Goal: Check status: Check status

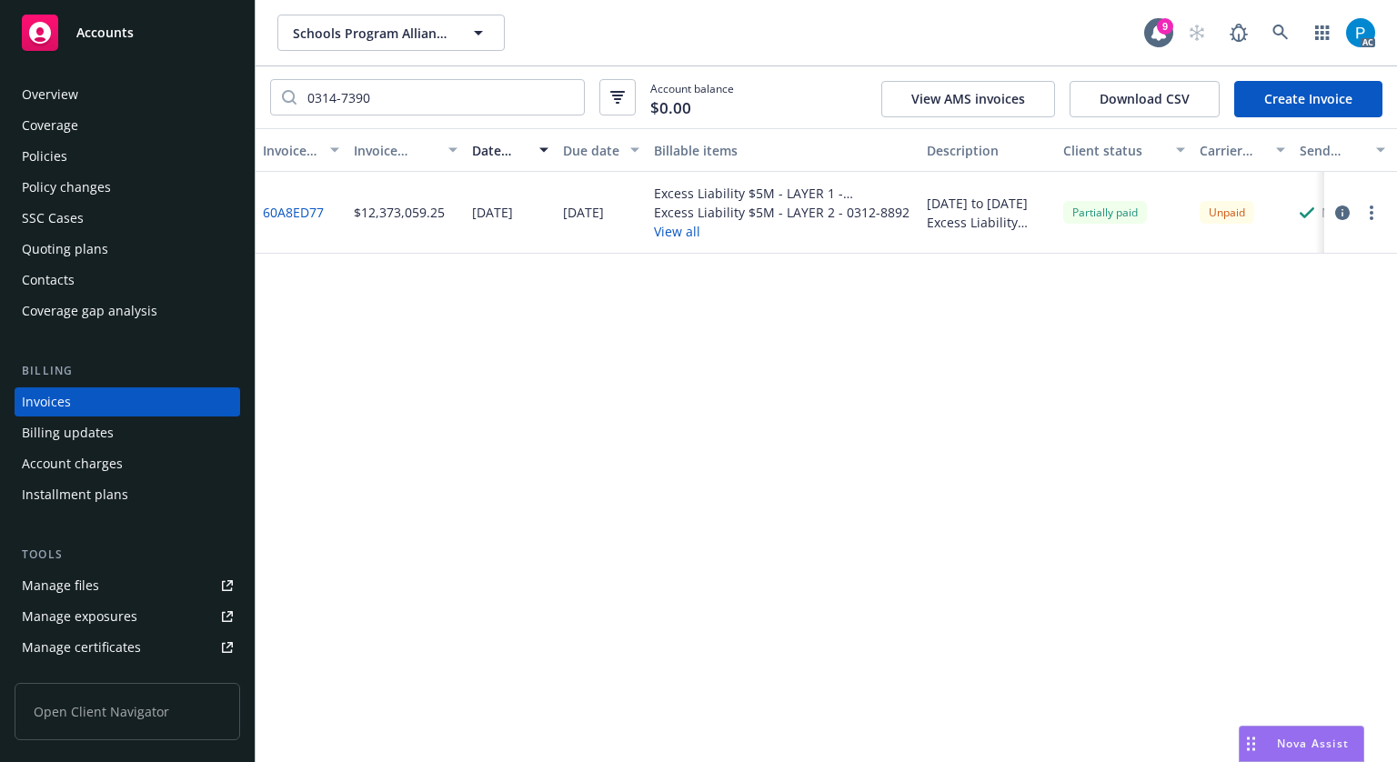
click at [155, 25] on div "Accounts" at bounding box center [127, 33] width 211 height 36
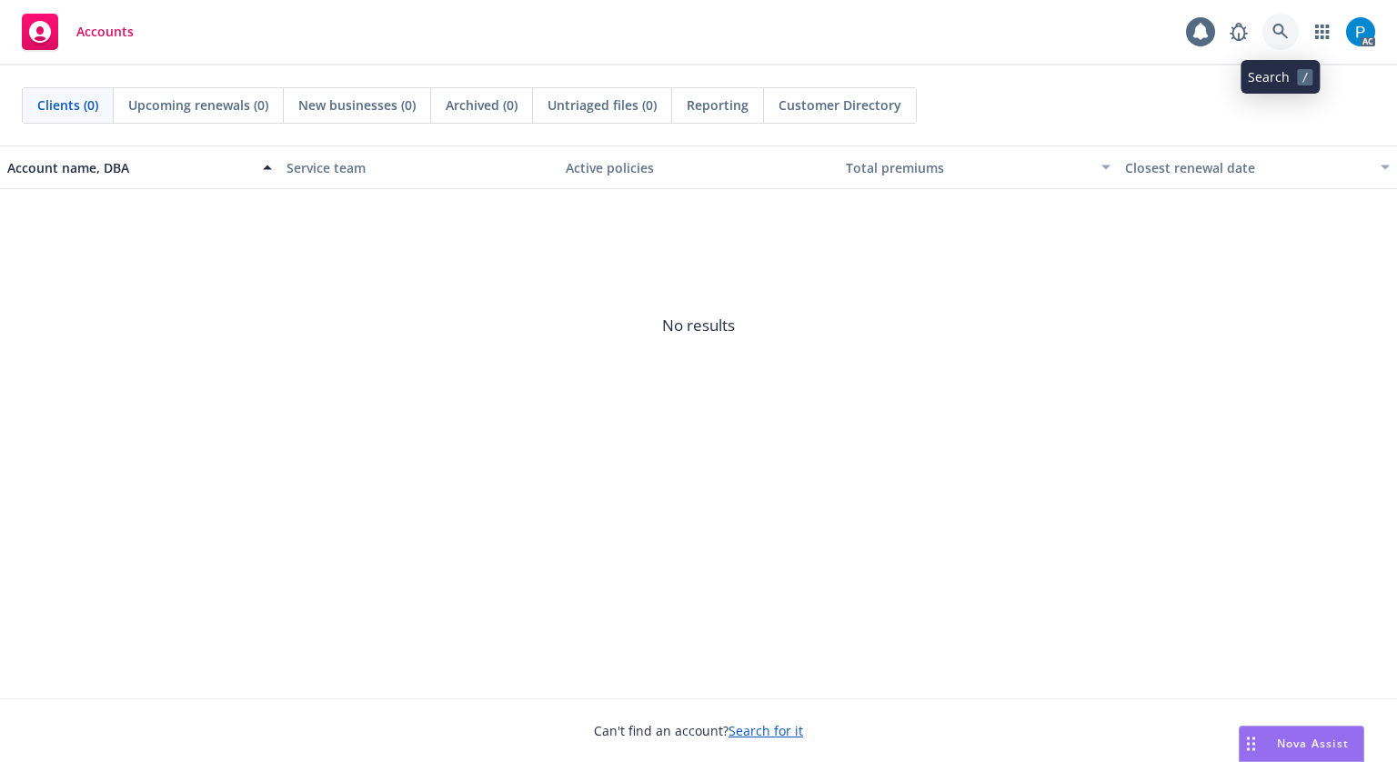
click at [1284, 20] on link at bounding box center [1280, 32] width 36 height 36
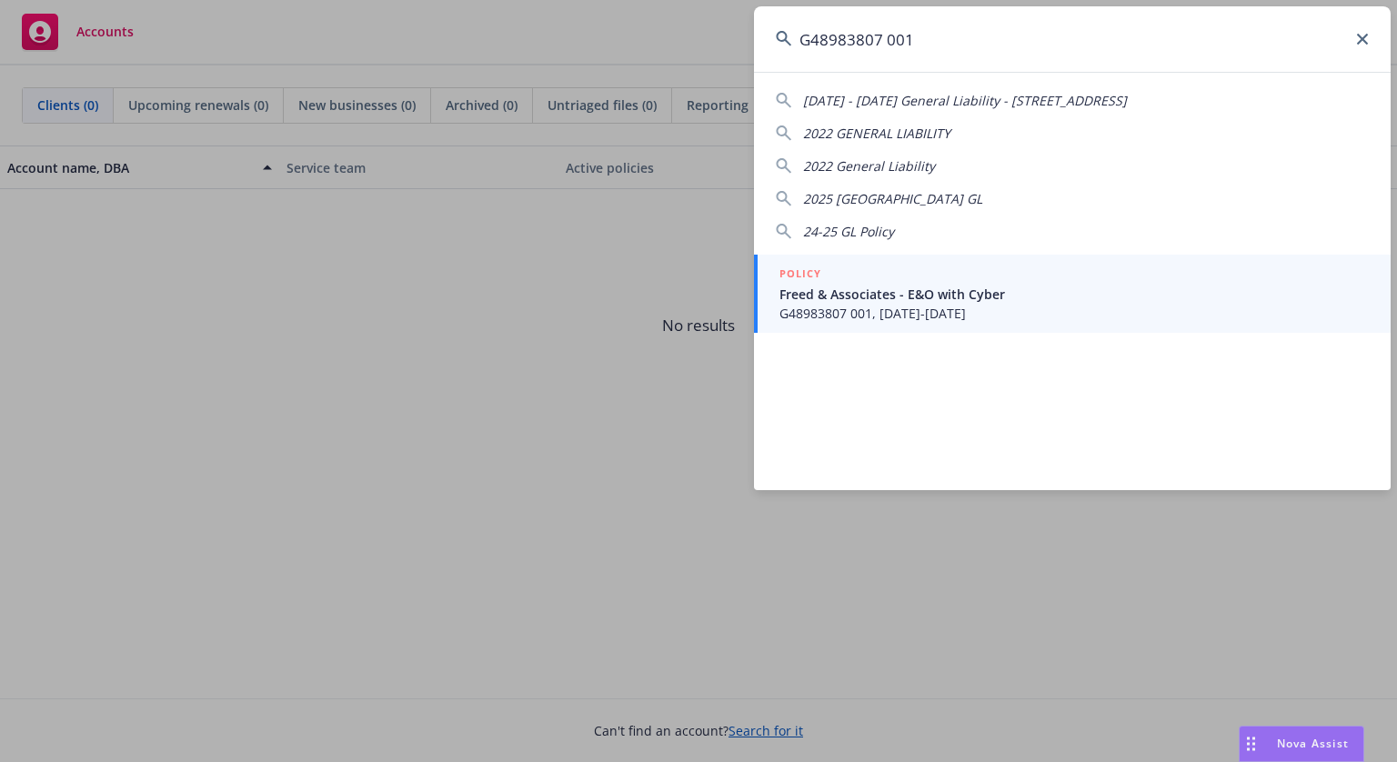
type input "G48983807 001"
click at [934, 279] on div "POLICY" at bounding box center [1073, 275] width 589 height 20
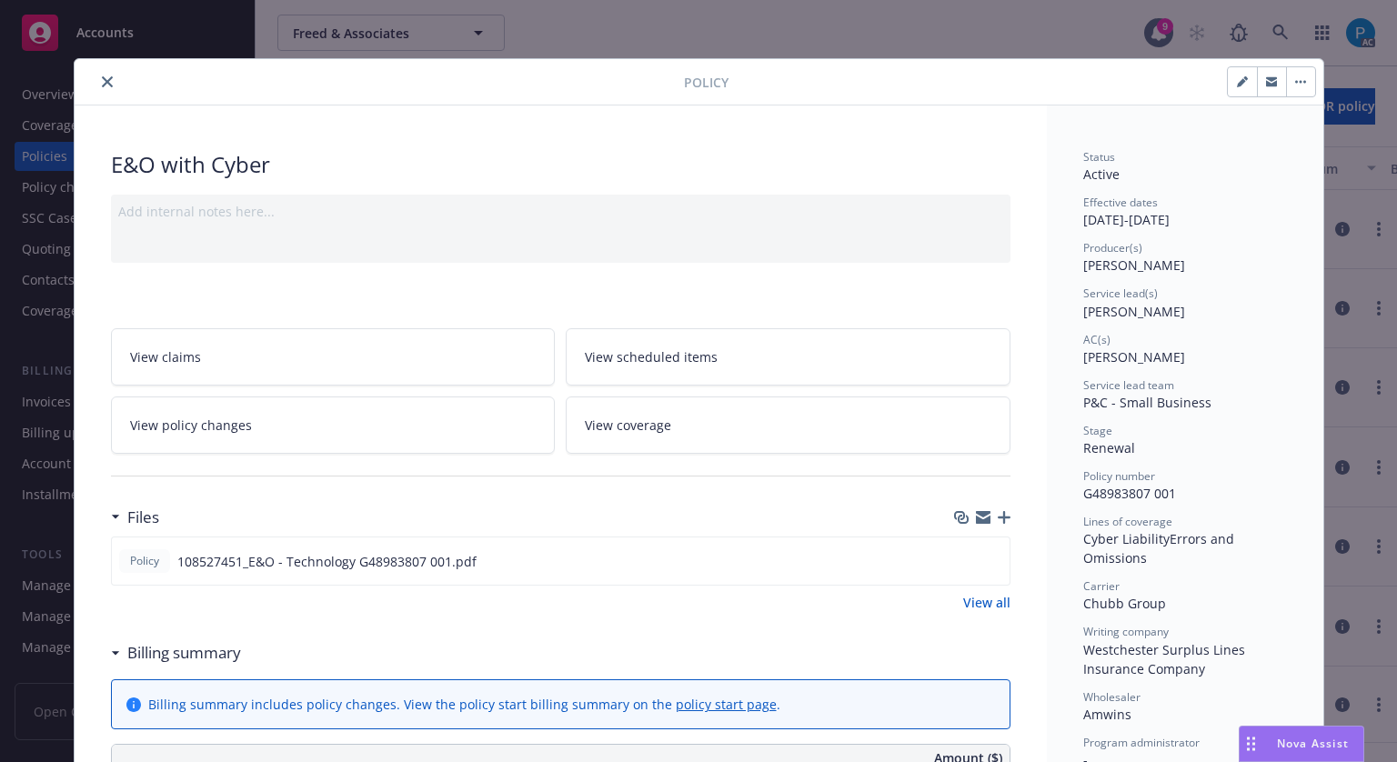
click at [96, 72] on button "close" at bounding box center [107, 82] width 22 height 22
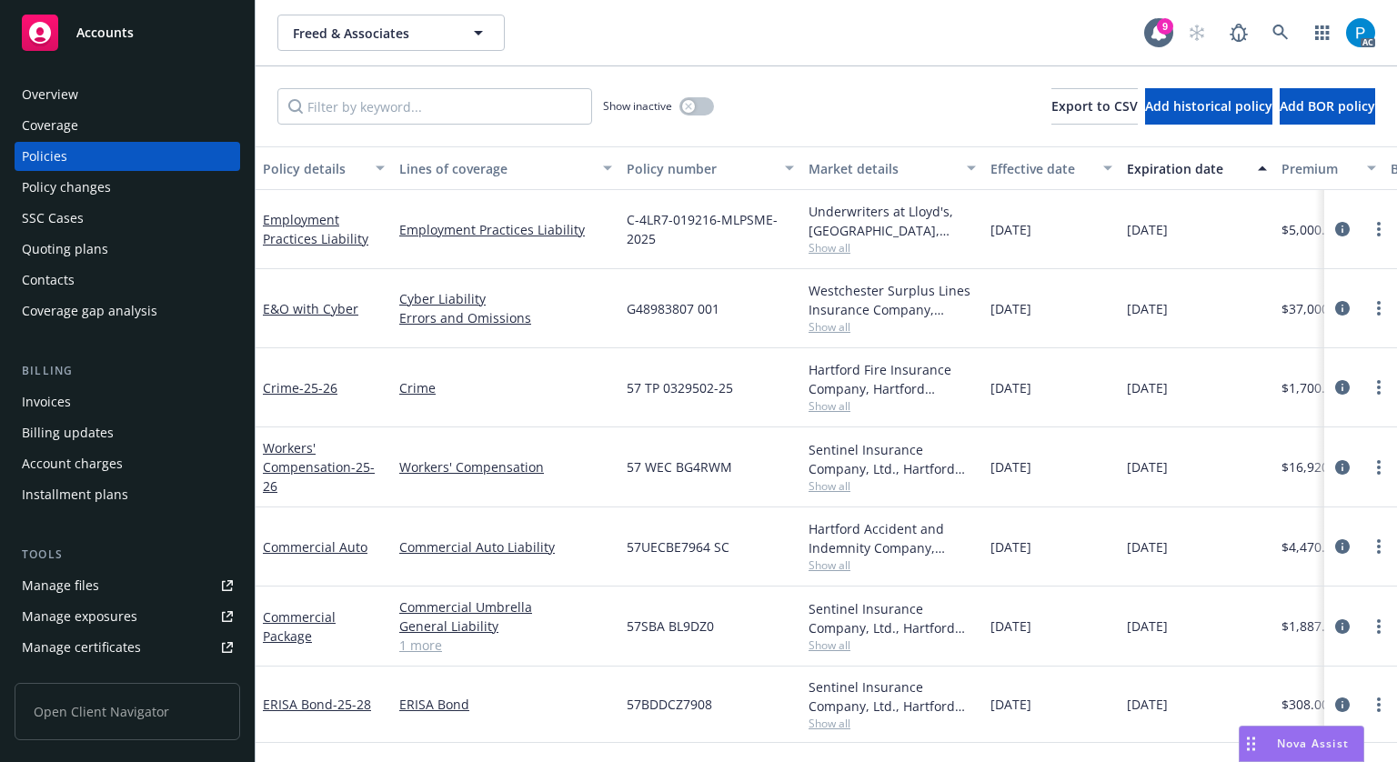
click at [52, 388] on div "Invoices" at bounding box center [46, 401] width 49 height 29
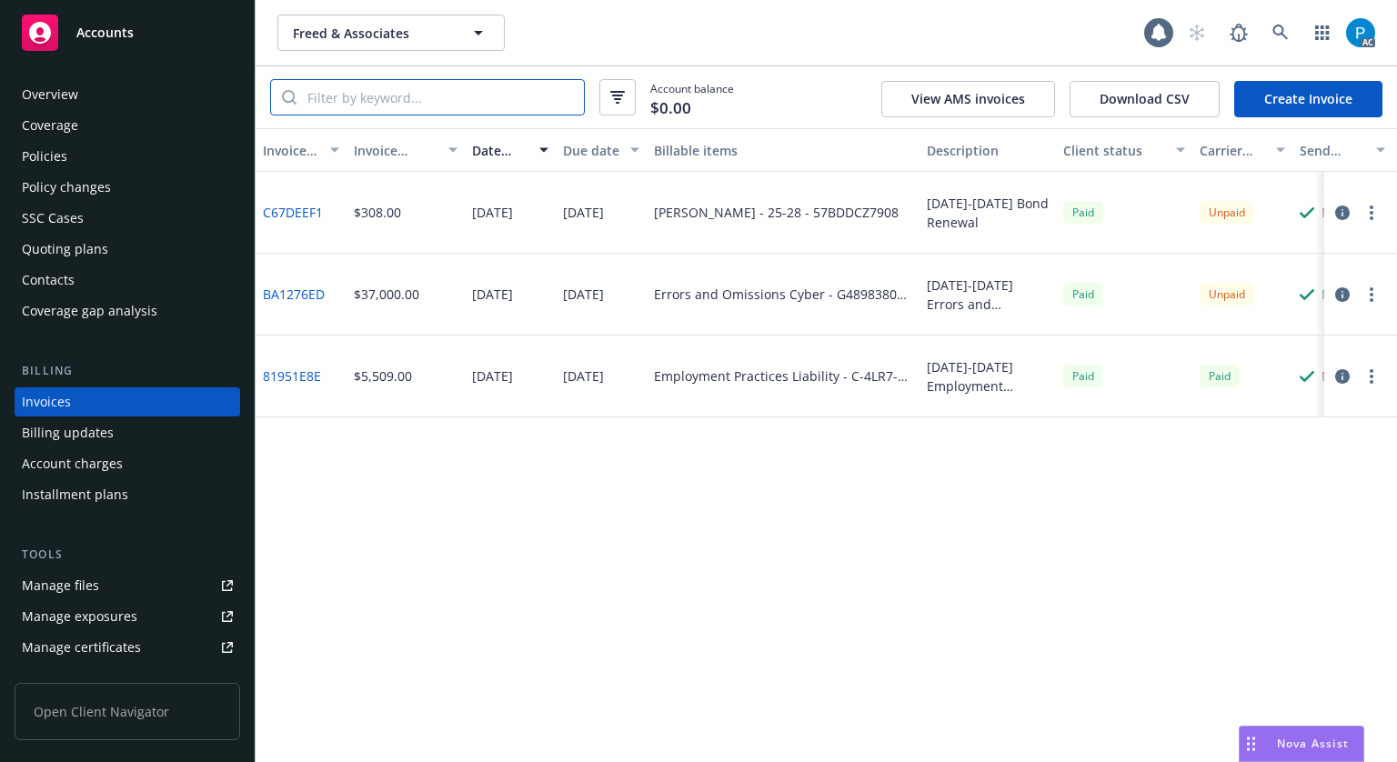
paste input "G48983807 001"
click at [396, 108] on input "G48983807 001" at bounding box center [439, 97] width 287 height 35
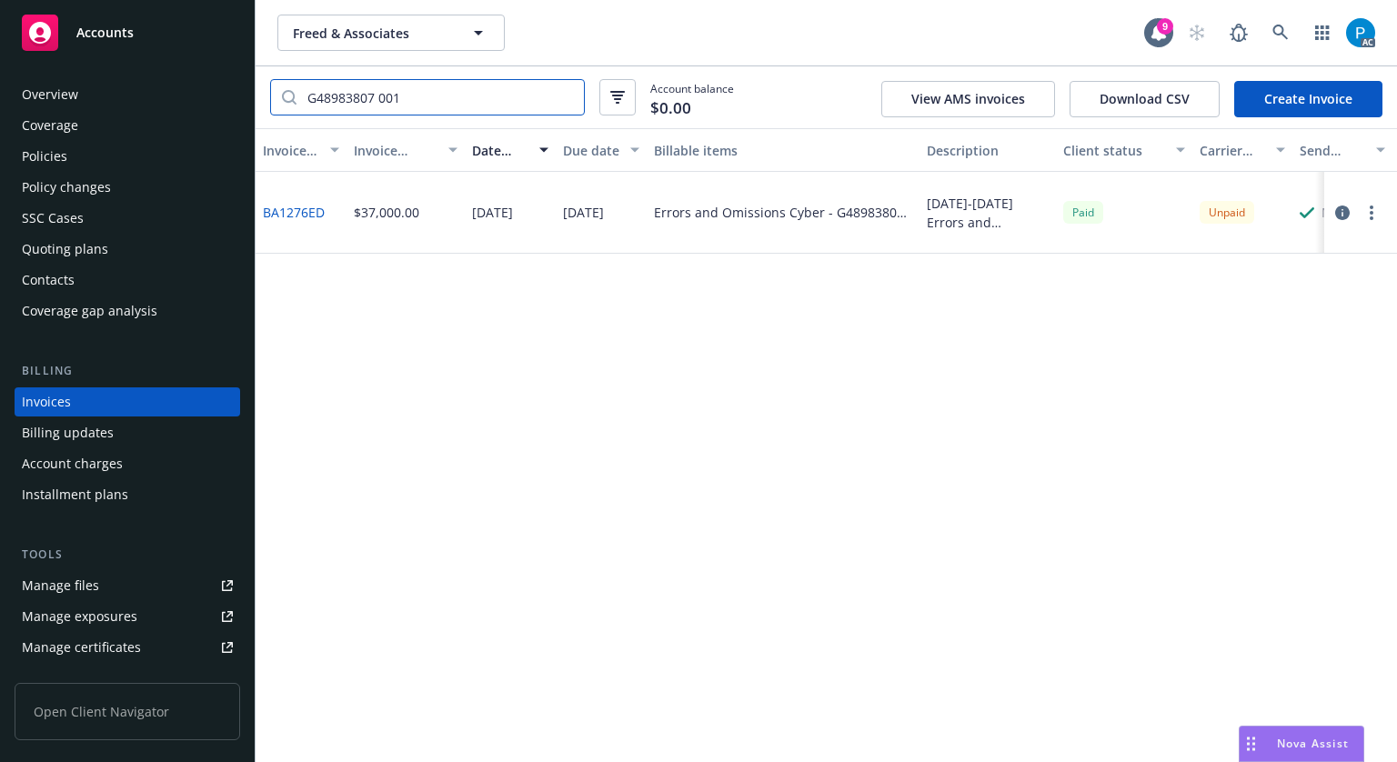
type input "G48983807 001"
click at [1342, 218] on icon "button" at bounding box center [1342, 212] width 15 height 15
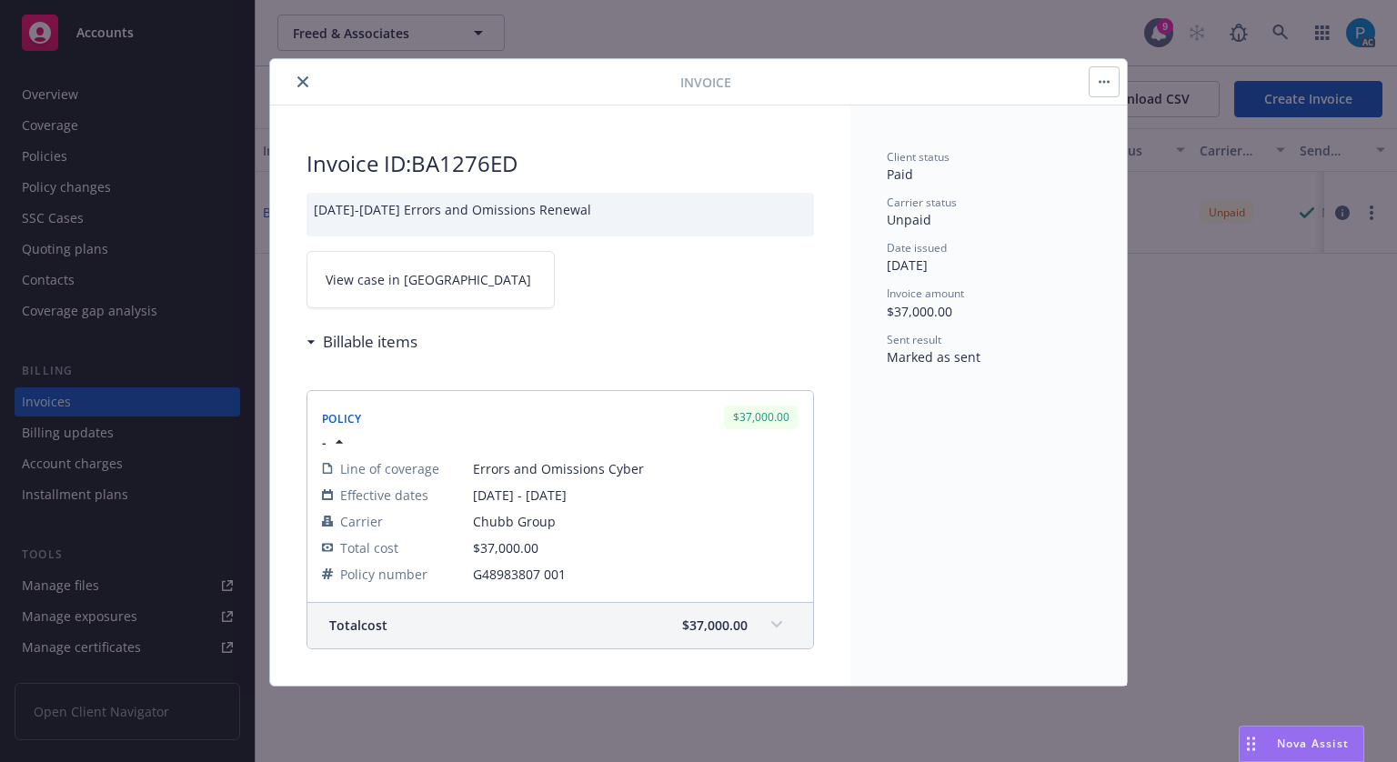
click at [461, 268] on link "View case in [GEOGRAPHIC_DATA]" at bounding box center [430, 279] width 248 height 57
